Goal: Information Seeking & Learning: Find specific fact

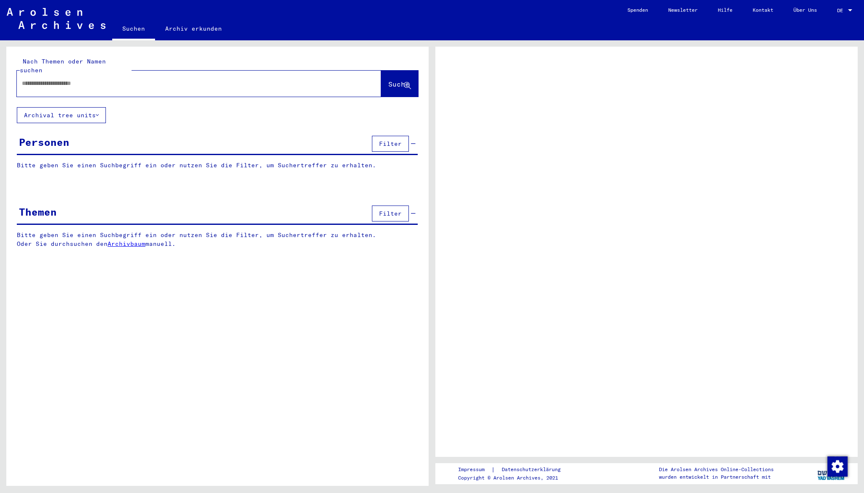
type input "**********"
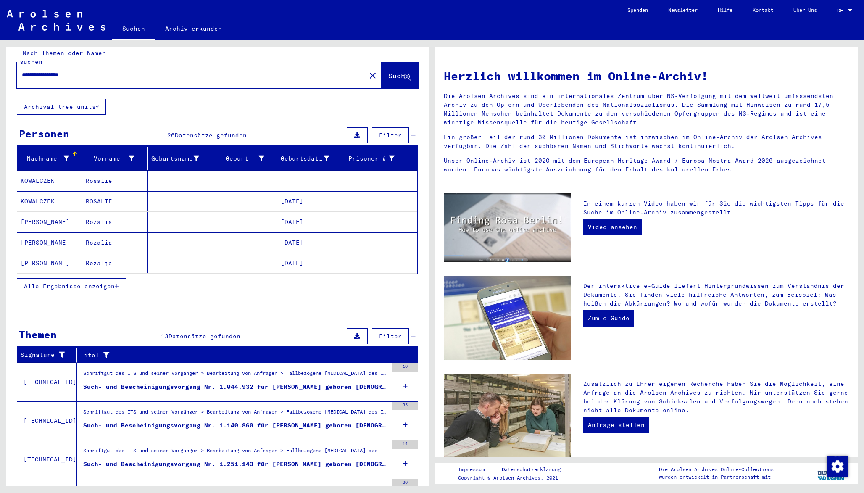
scroll to position [9, 0]
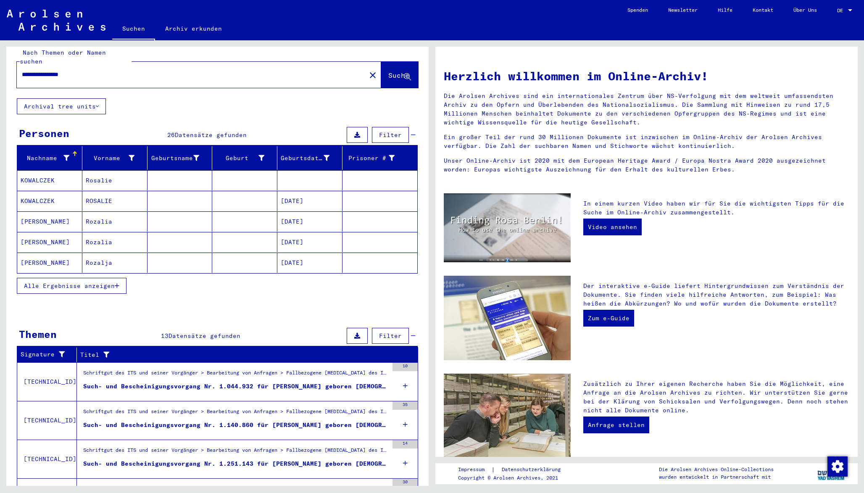
click at [309, 232] on mat-cell "[DATE]" at bounding box center [309, 242] width 65 height 20
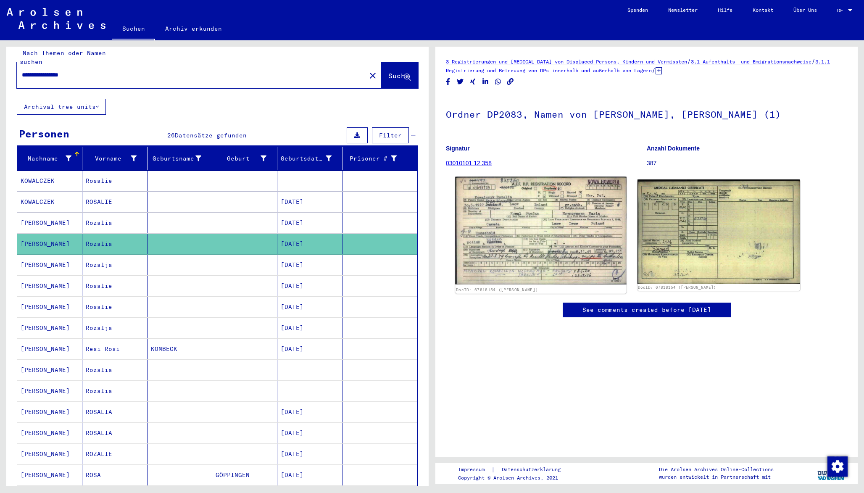
scroll to position [38, 0]
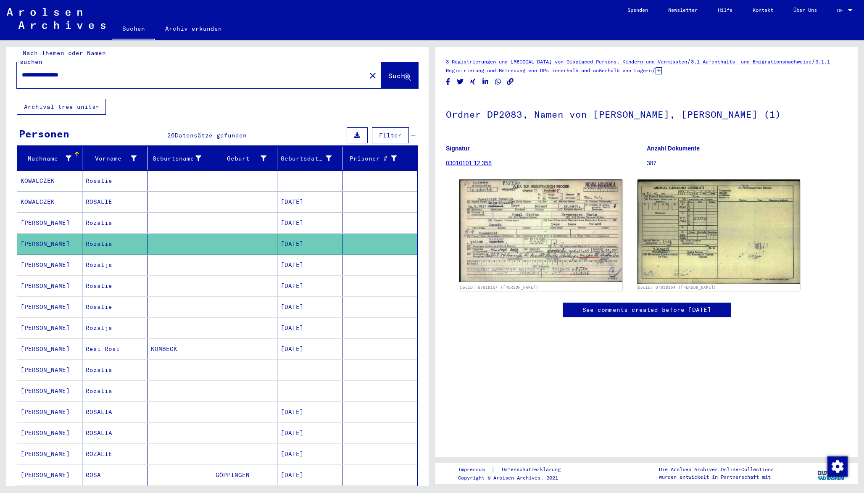
click at [298, 258] on mat-cell "[DATE]" at bounding box center [309, 265] width 65 height 21
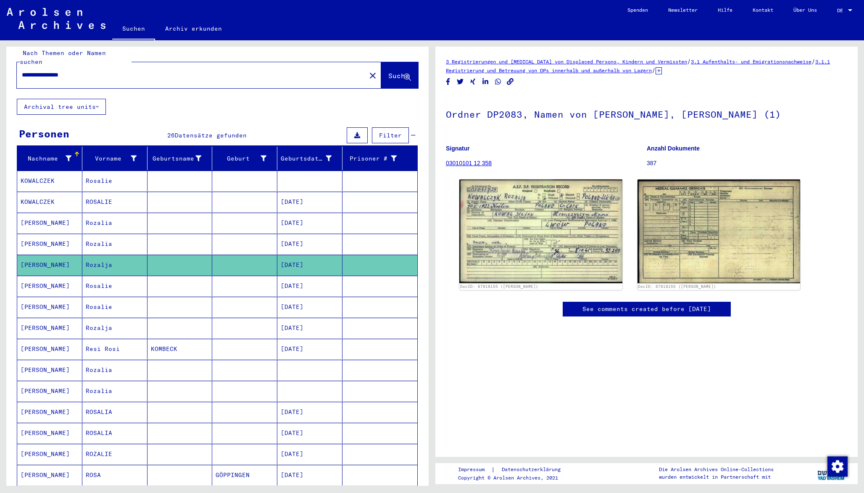
click at [304, 216] on mat-cell "[DATE]" at bounding box center [309, 223] width 65 height 21
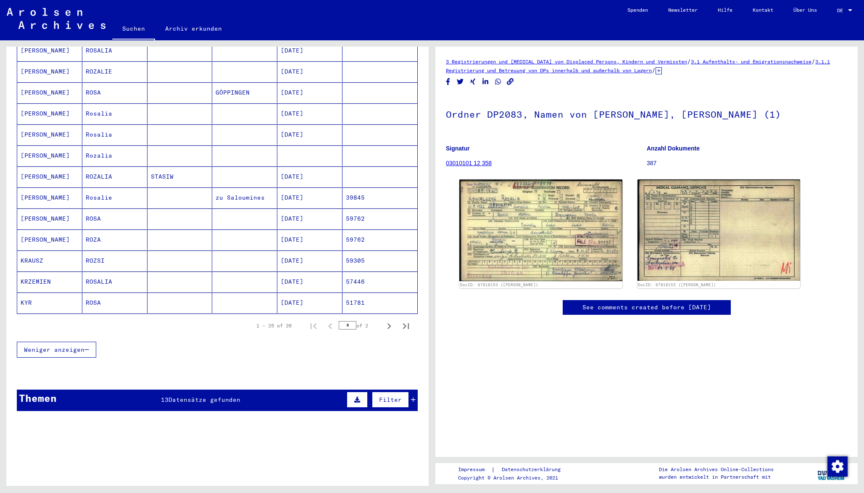
scroll to position [406, 0]
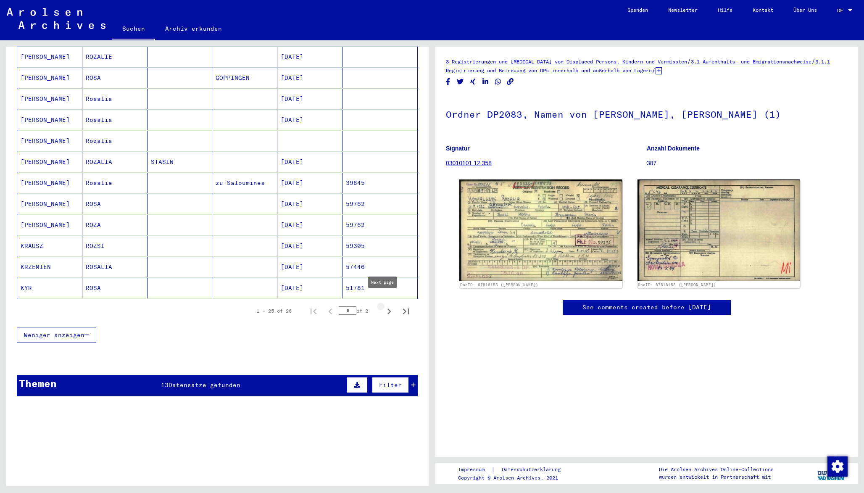
click at [383, 306] on icon "Next page" at bounding box center [389, 312] width 12 height 12
type input "*"
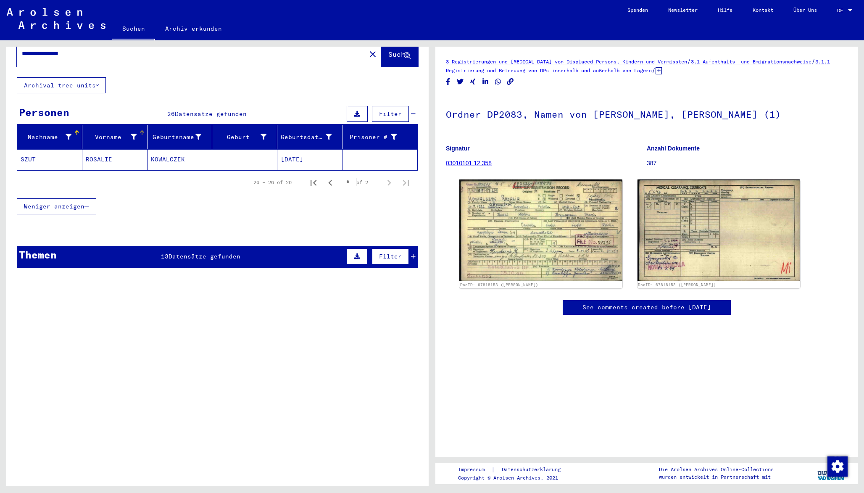
scroll to position [0, 0]
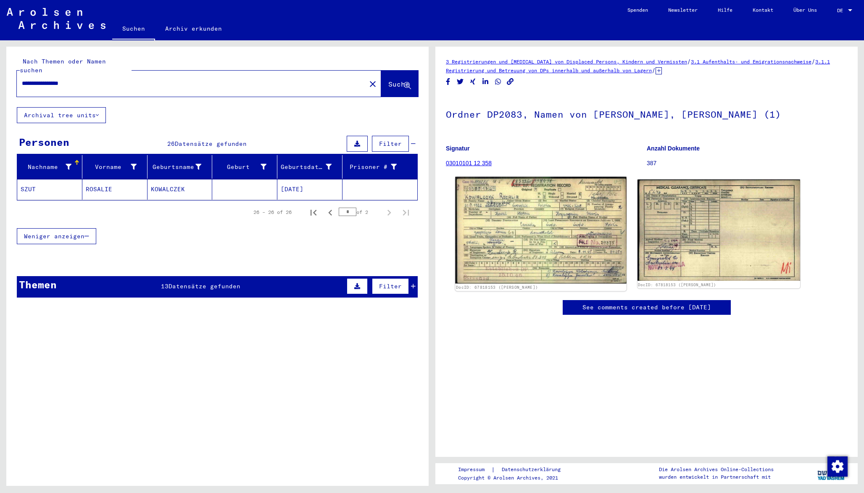
click at [525, 221] on img at bounding box center [540, 230] width 171 height 107
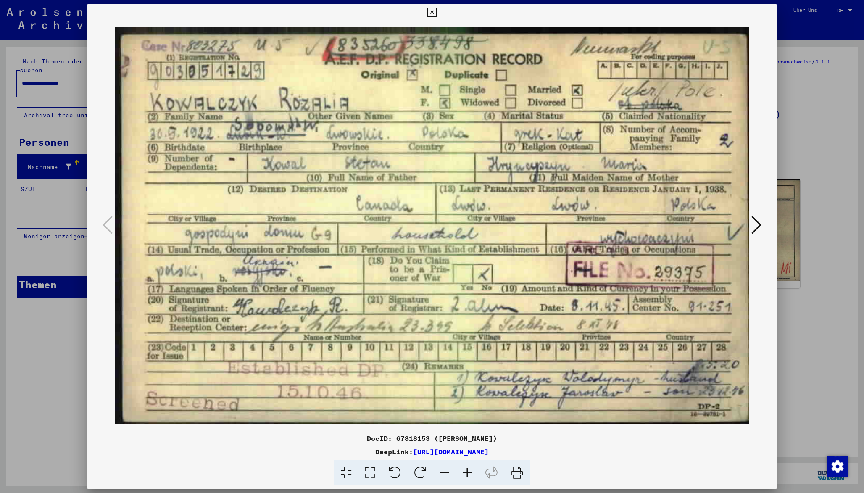
click at [828, 223] on div at bounding box center [432, 246] width 864 height 493
